Goal: Find specific page/section: Find specific page/section

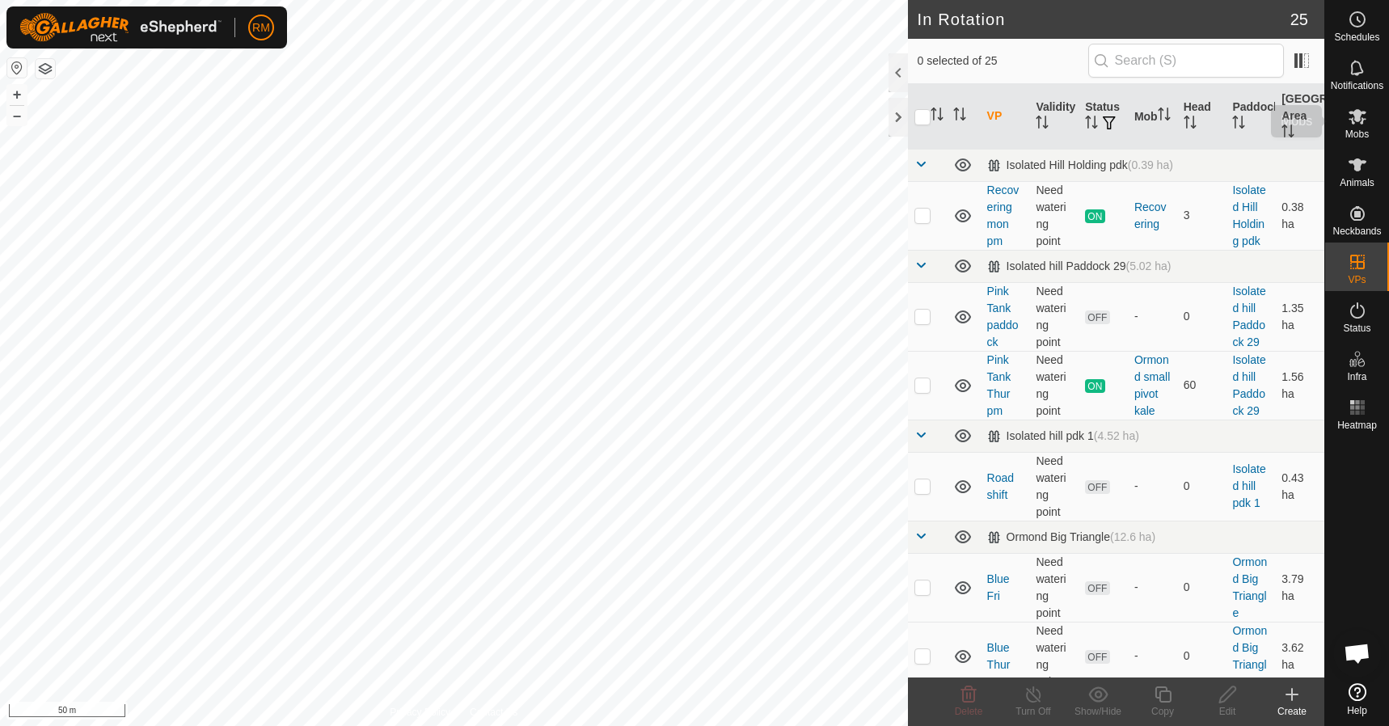
click at [1375, 121] on div "Mobs" at bounding box center [1358, 121] width 64 height 49
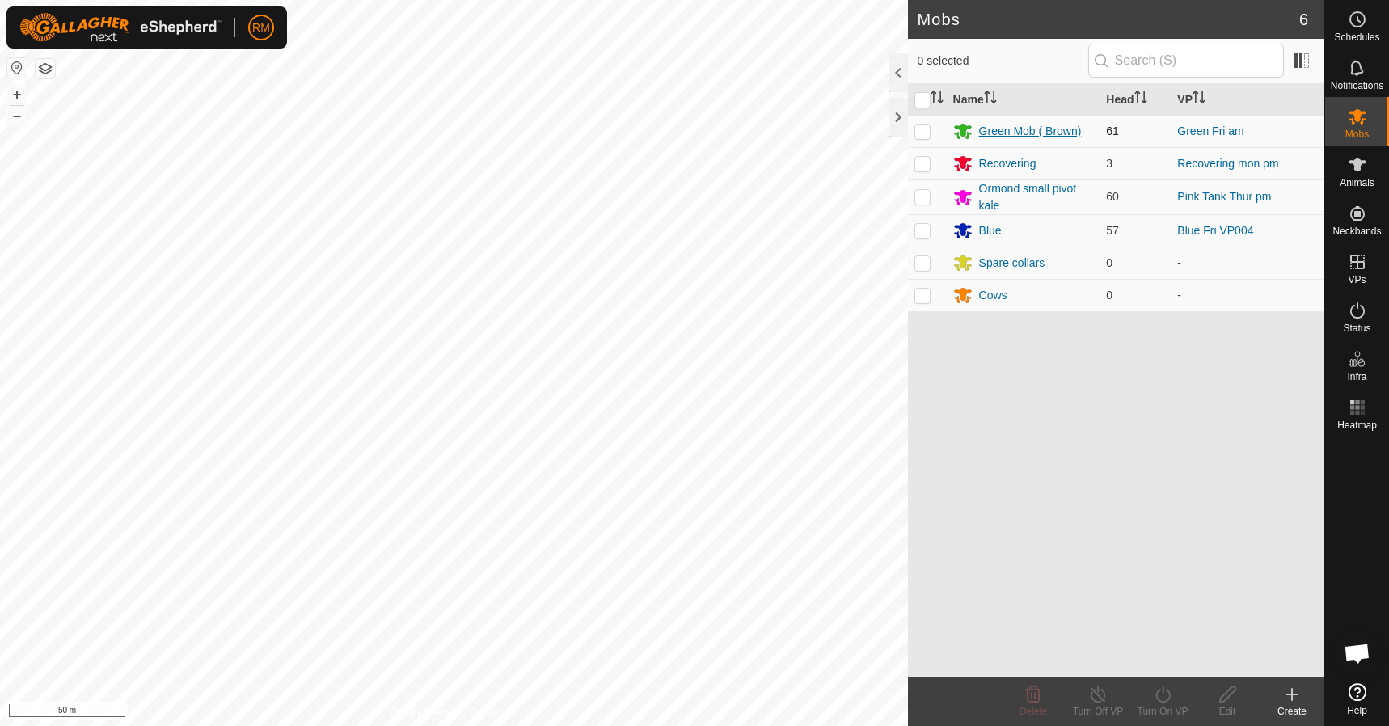
click at [1048, 130] on div "Green Mob ( Brown)" at bounding box center [1030, 131] width 103 height 17
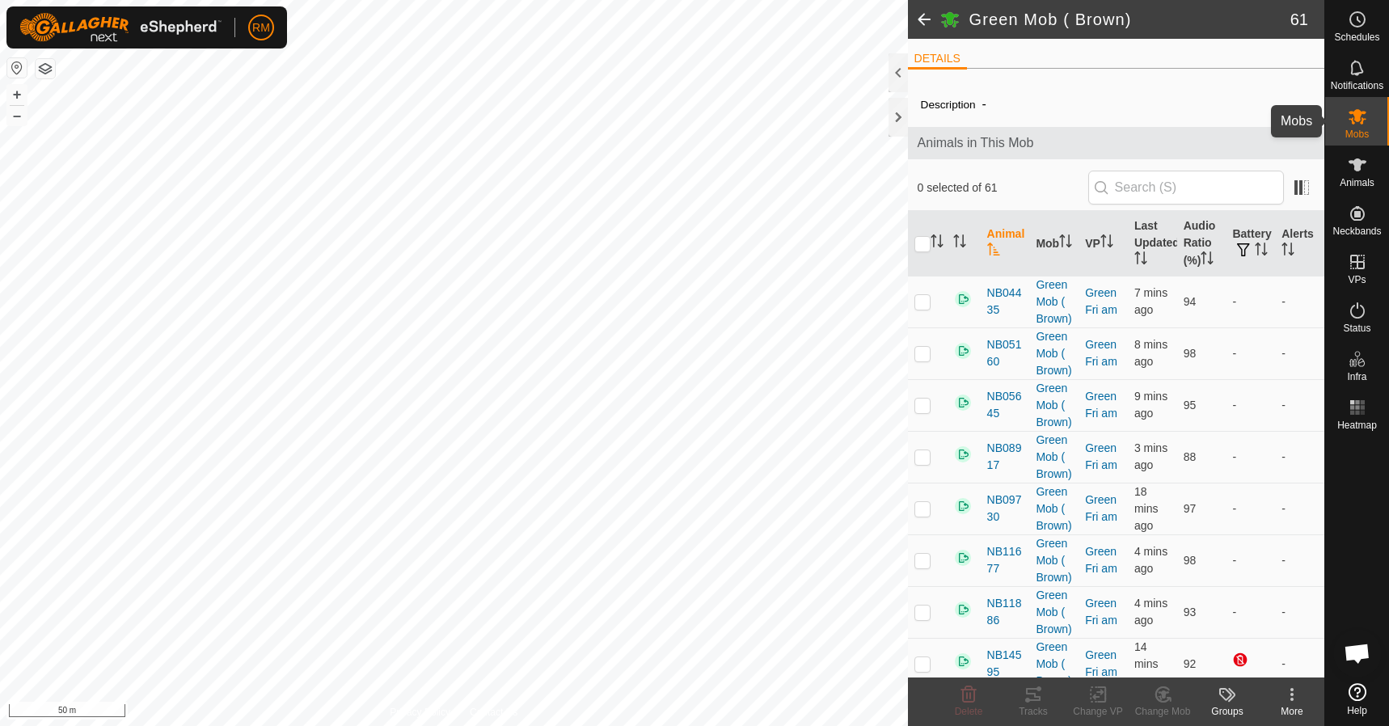
click at [1367, 112] on icon at bounding box center [1357, 116] width 19 height 19
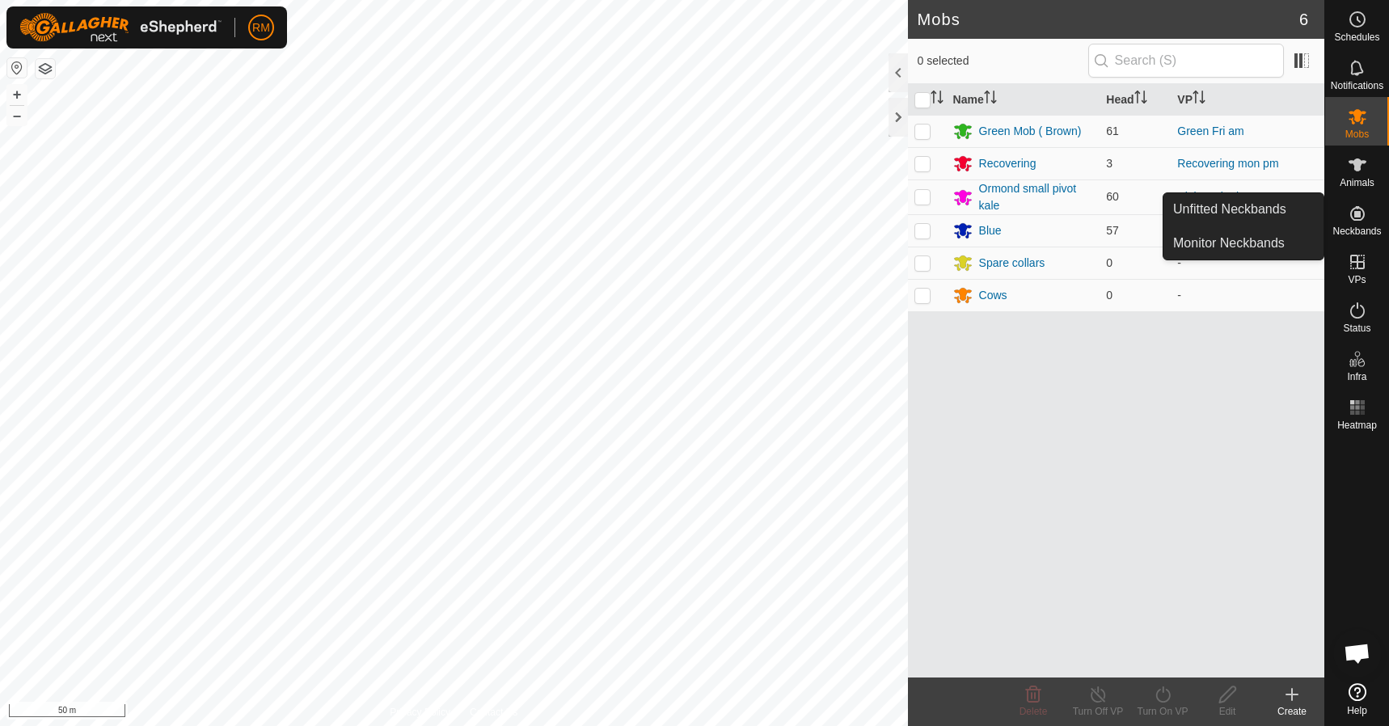
click at [1354, 214] on icon at bounding box center [1357, 213] width 19 height 19
click at [1355, 214] on icon at bounding box center [1358, 213] width 15 height 15
click at [1241, 206] on link "Unfitted Neckbands" at bounding box center [1244, 209] width 160 height 32
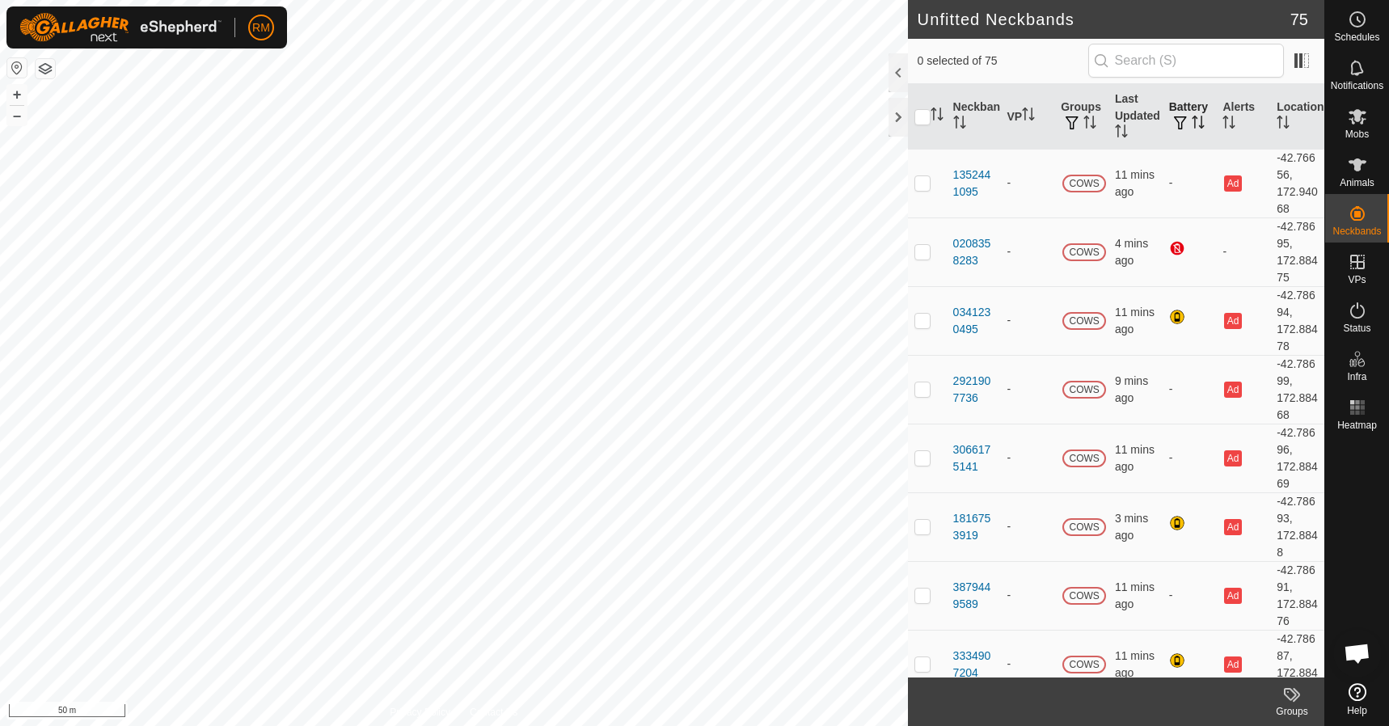
click at [1192, 118] on icon "Activate to sort" at bounding box center [1195, 117] width 6 height 3
click at [1192, 117] on icon "Activate to sort" at bounding box center [1198, 122] width 13 height 13
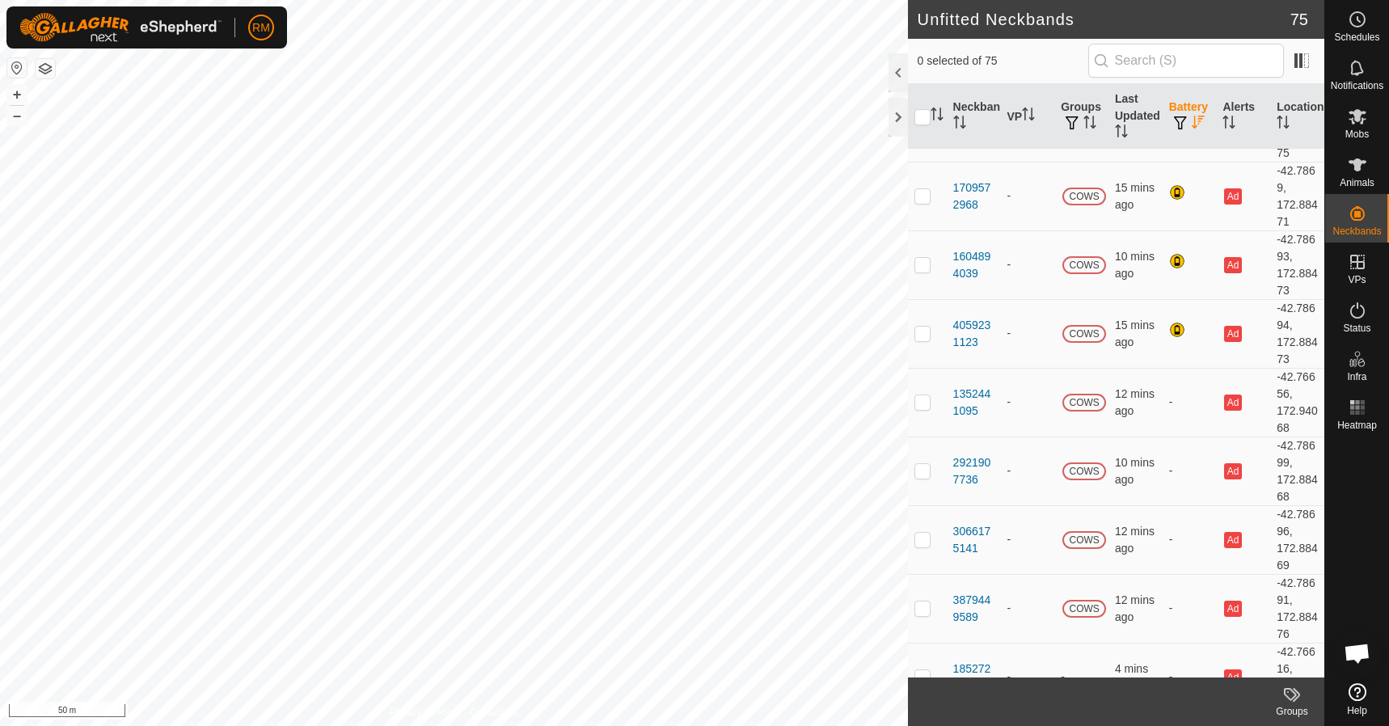
scroll to position [3309, 0]
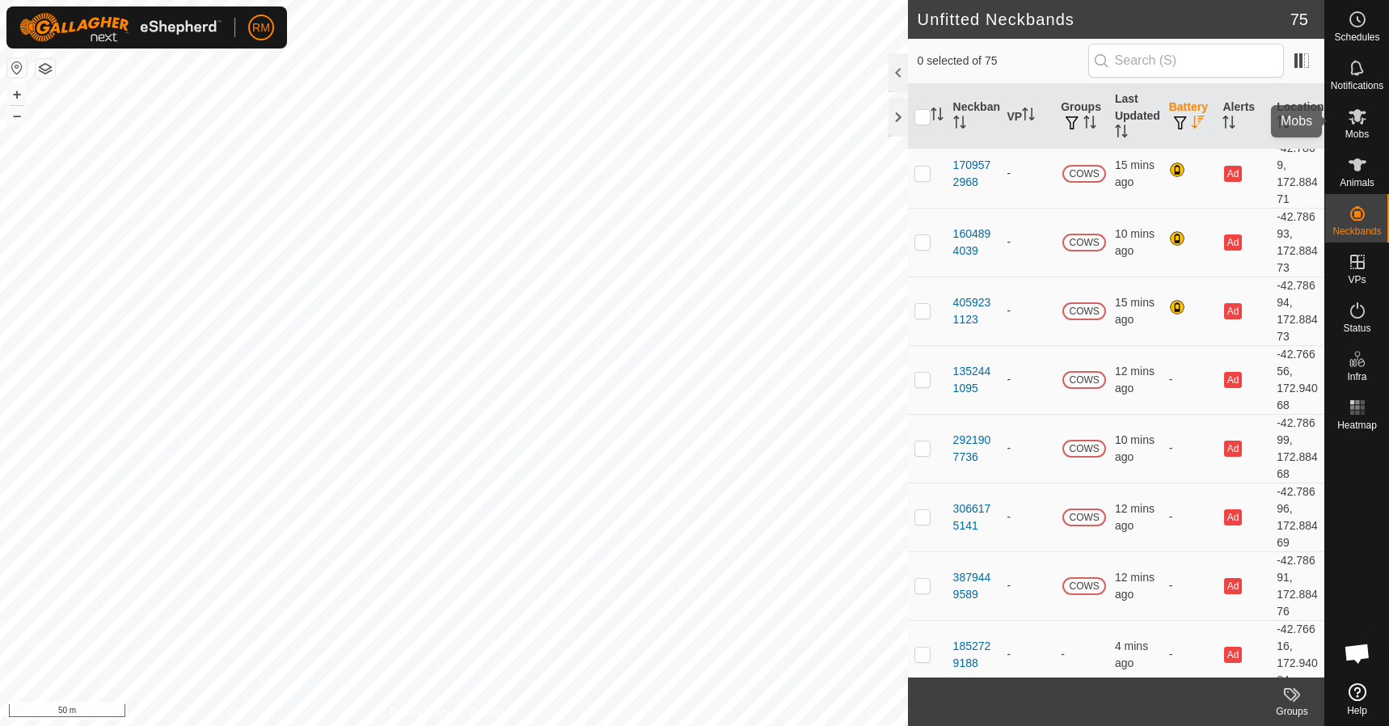
click at [1361, 126] on es-mob-svg-icon at bounding box center [1357, 117] width 29 height 26
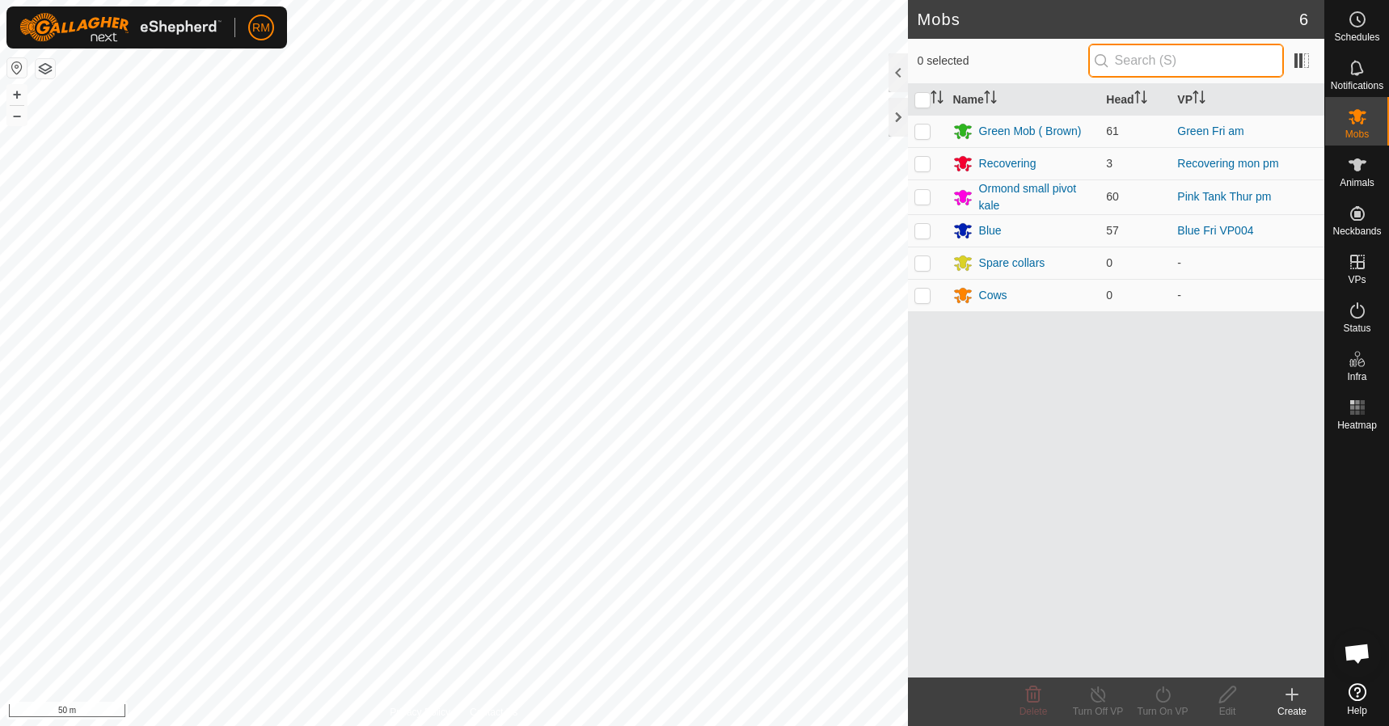
click at [1156, 66] on input "text" at bounding box center [1187, 61] width 196 height 34
click at [1139, 404] on div "Name Head VP Green Mob ( Brown) 61 Green Fri am Recovering 3 Recovering mon pm …" at bounding box center [1116, 381] width 416 height 594
click at [0, 550] on html "RM Schedules Notifications Mobs Animals Neckbands VPs Status Infra Heatmap Help…" at bounding box center [694, 363] width 1389 height 726
